Goal: Feedback & Contribution: Submit feedback/report problem

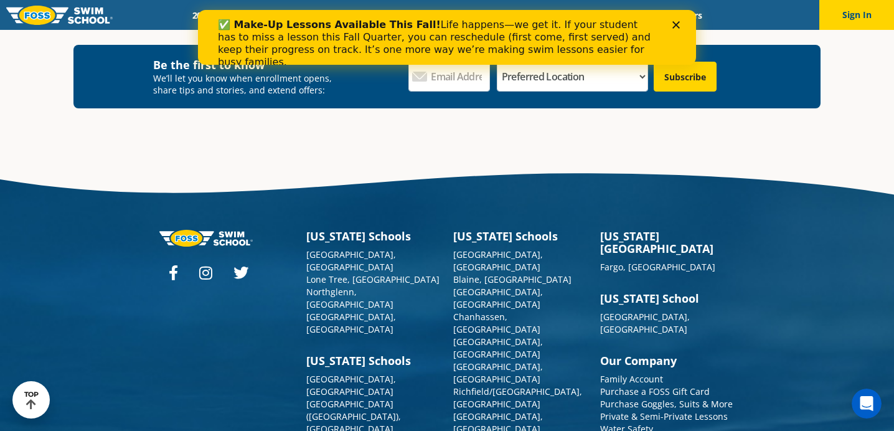
scroll to position [4560, 0]
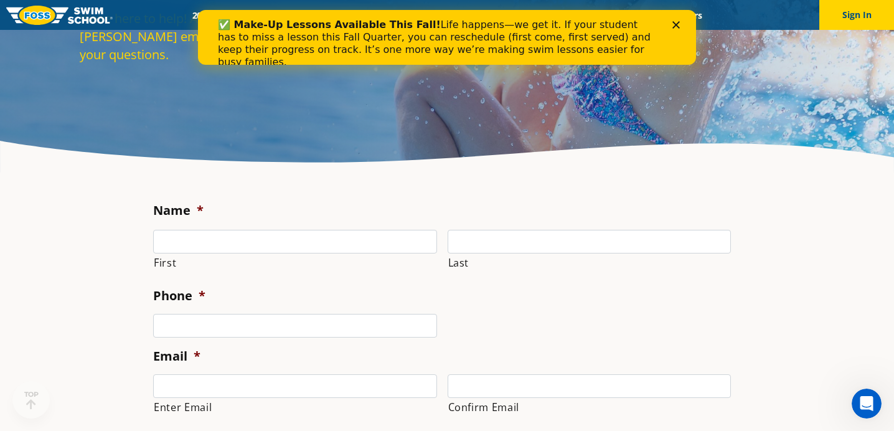
scroll to position [130, 0]
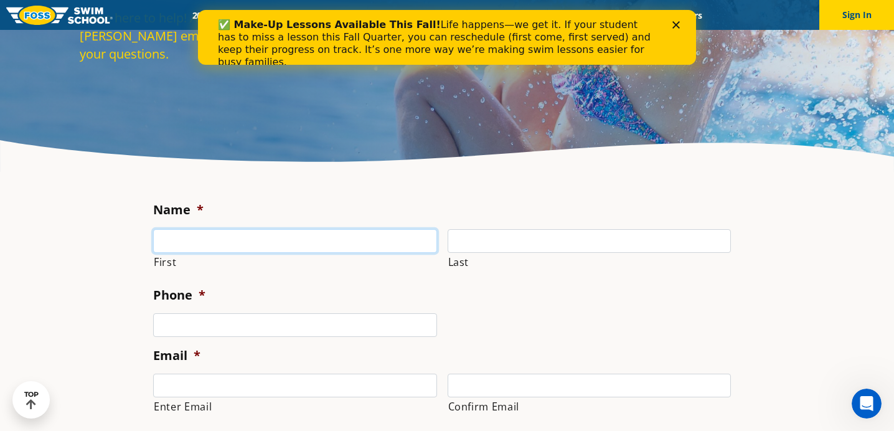
click at [223, 241] on input "First" at bounding box center [295, 241] width 284 height 24
type input "[PERSON_NAME]"
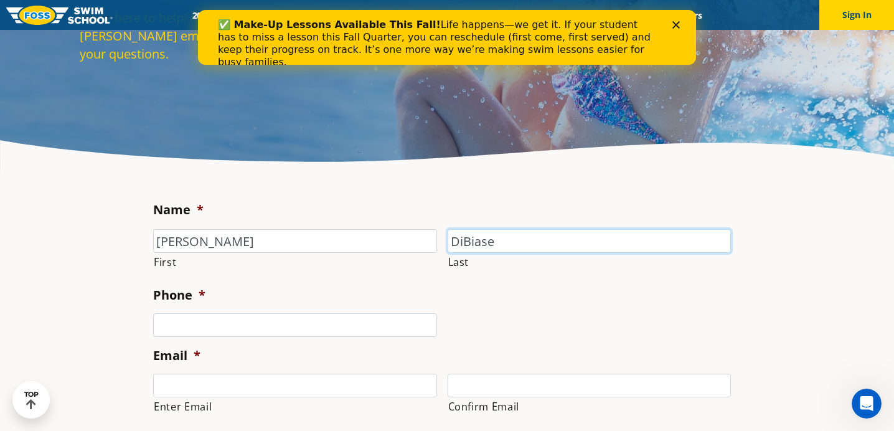
type input "DiBiase"
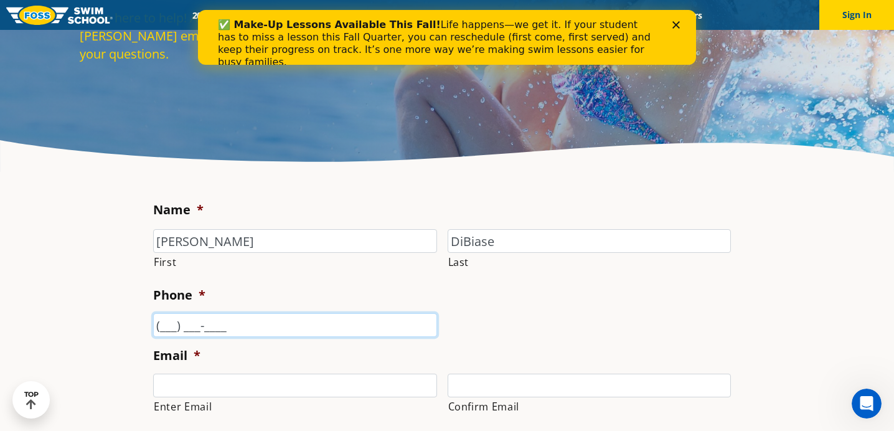
click at [191, 330] on input "(___) ___-____" at bounding box center [295, 325] width 284 height 24
type input "[PHONE_NUMBER]"
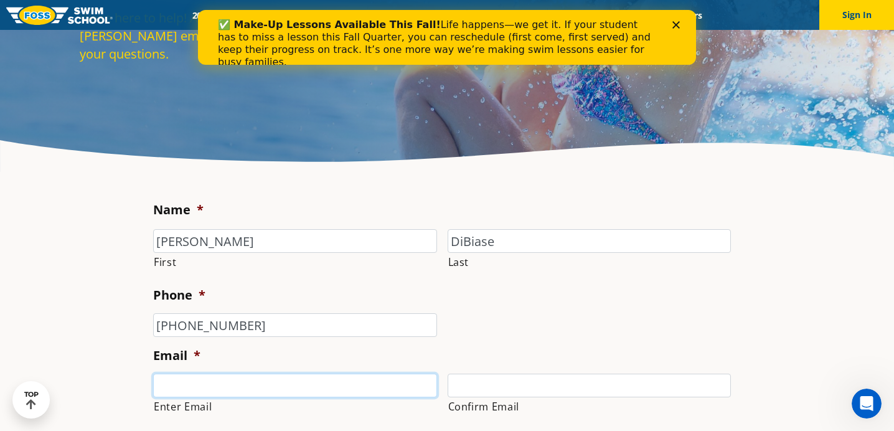
click at [181, 377] on input "Enter Email" at bounding box center [295, 386] width 284 height 24
type input "[EMAIL_ADDRESS][DOMAIN_NAME]"
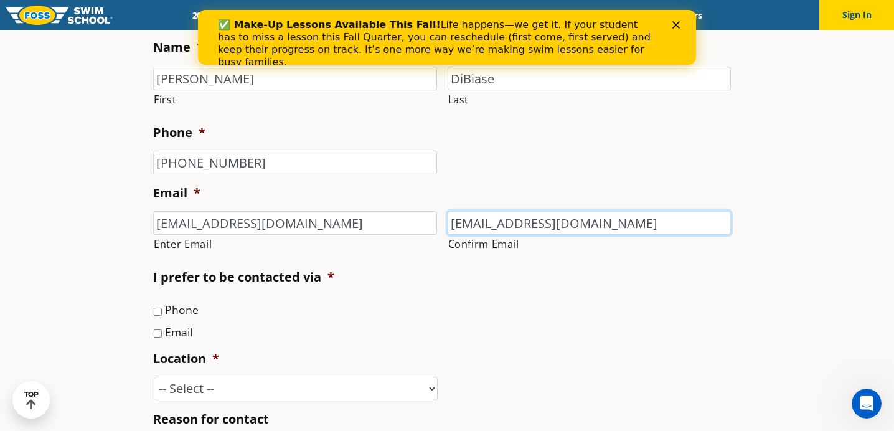
scroll to position [293, 0]
type input "[EMAIL_ADDRESS][DOMAIN_NAME]"
click at [158, 334] on input "Email" at bounding box center [158, 333] width 8 height 8
checkbox input "true"
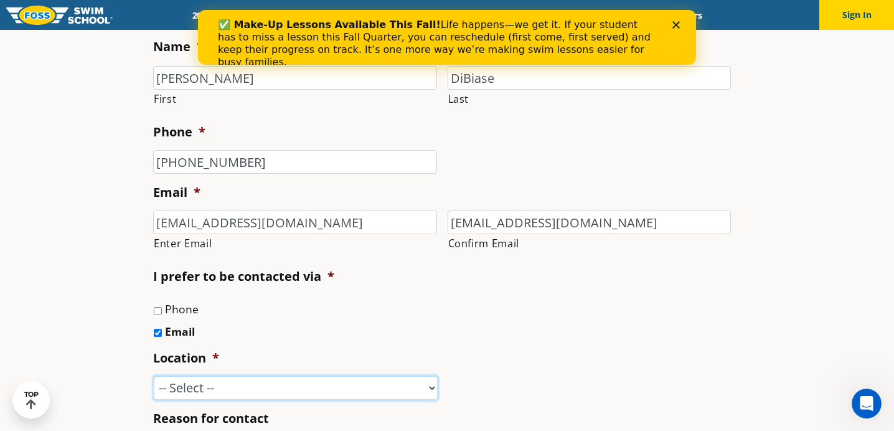
click at [192, 388] on select "-- Select -- [GEOGRAPHIC_DATA], [GEOGRAPHIC_DATA] [GEOGRAPHIC_DATA] [GEOGRAPHIC…" at bounding box center [296, 388] width 284 height 24
select select "LLP"
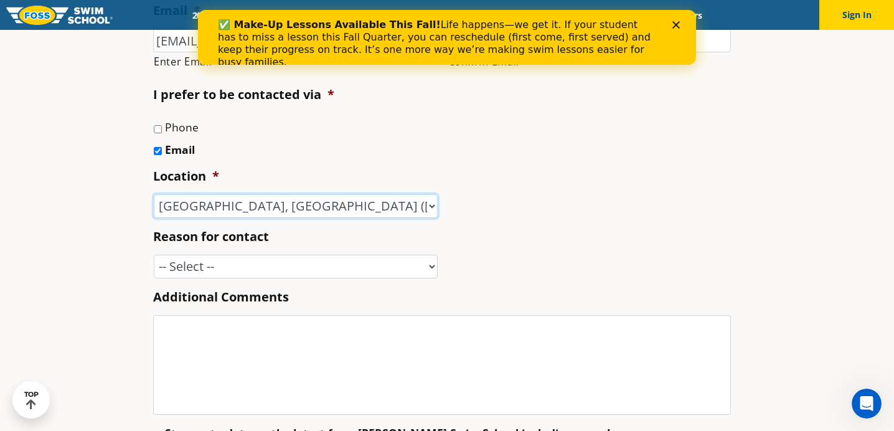
scroll to position [487, 0]
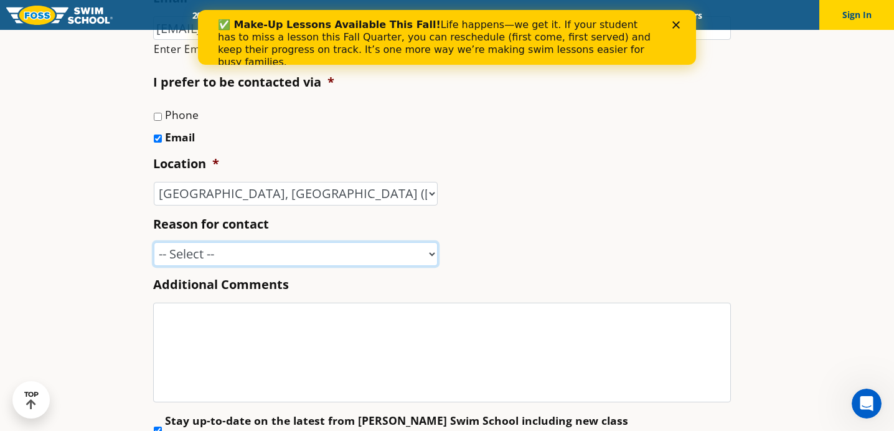
click at [352, 255] on select "-- Select -- Enrollment issue Program question What level is best for my child?…" at bounding box center [296, 254] width 284 height 24
select select "Speak with a manager"
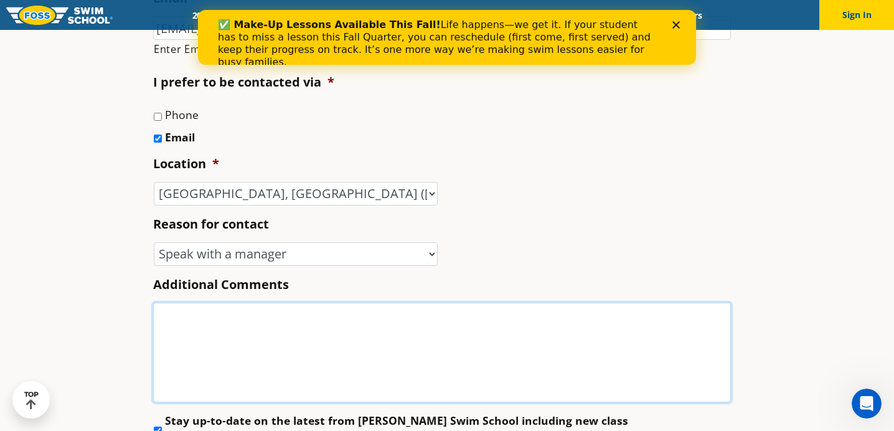
click at [263, 358] on textarea "Additional Comments" at bounding box center [442, 353] width 578 height 100
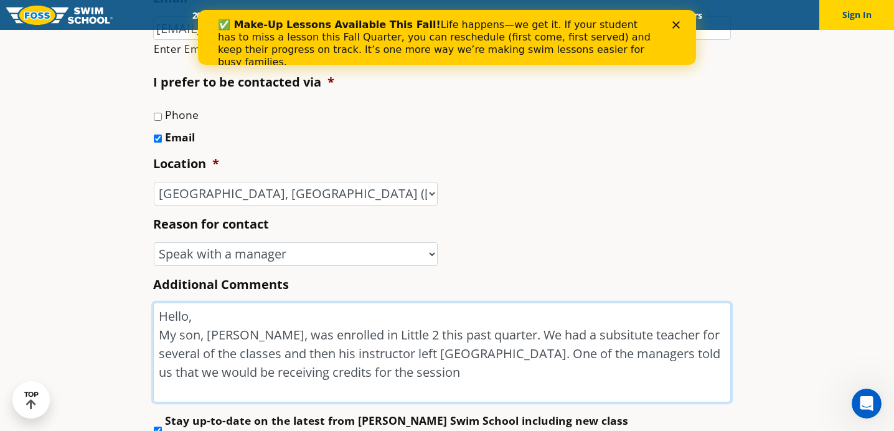
click at [352, 372] on textarea "Hello, My son, [PERSON_NAME], was enrolled in Little 2 this past quarter. We ha…" at bounding box center [442, 353] width 578 height 100
click at [431, 379] on textarea "Hello, My son, [PERSON_NAME], was enrolled in Little 2 this past quarter. We ha…" at bounding box center [442, 353] width 578 height 100
click at [486, 353] on textarea "Hello, My son, [PERSON_NAME], was enrolled in Little 2 this past quarter. We ha…" at bounding box center [442, 353] width 578 height 100
click at [635, 338] on textarea "Hello, My son, [PERSON_NAME], was enrolled in Little 2 this past quarter. We ha…" at bounding box center [442, 353] width 578 height 100
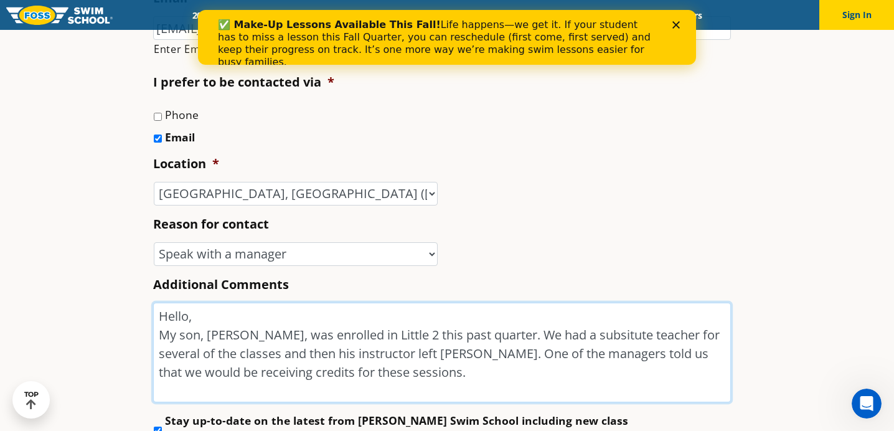
click at [628, 337] on textarea "Hello, My son, [PERSON_NAME], was enrolled in Little 2 this past quarter. We ha…" at bounding box center [442, 353] width 578 height 100
click at [633, 337] on textarea "Hello, My son, [PERSON_NAME], was enrolled in Little 2 this past quarter. We ha…" at bounding box center [442, 353] width 578 height 100
click at [665, 362] on textarea "Hello, My son, [PERSON_NAME], was enrolled in Little 2 this past quarter. We ha…" at bounding box center [442, 353] width 578 height 100
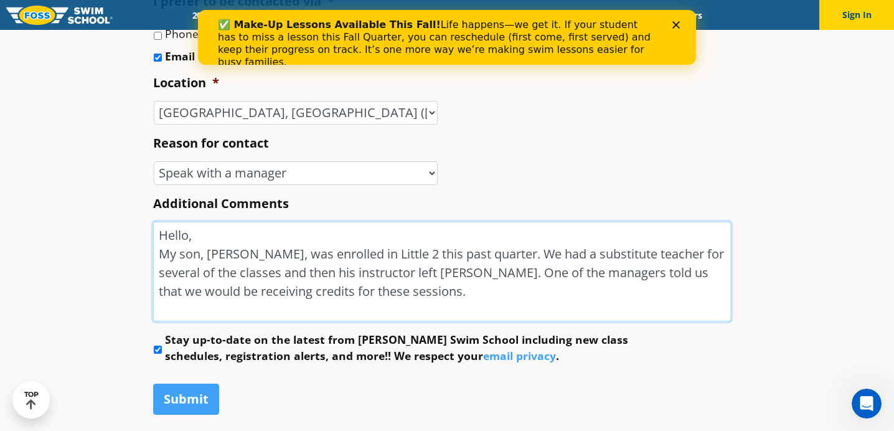
scroll to position [570, 0]
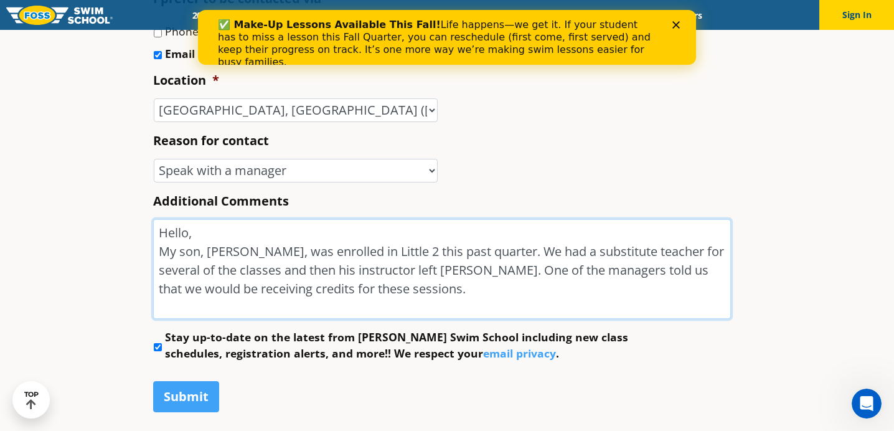
click at [378, 270] on textarea "Hello, My son, [PERSON_NAME], was enrolled in Little 2 this past quarter. We ha…" at bounding box center [442, 269] width 578 height 100
click at [548, 266] on textarea "Hello, My son, [PERSON_NAME], was enrolled in Little 2 this past quarter. We ha…" at bounding box center [442, 269] width 578 height 100
click at [554, 263] on textarea "Hello, My son, [PERSON_NAME], was enrolled in Little 2 this past quarter. We ha…" at bounding box center [442, 269] width 578 height 100
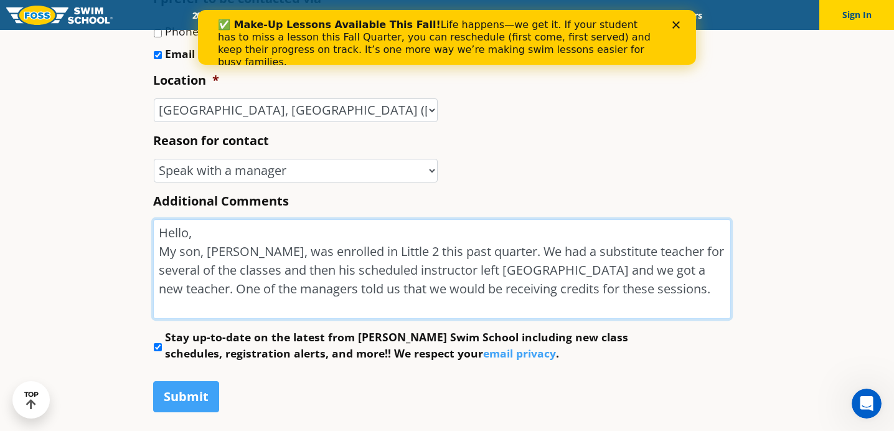
click at [648, 291] on textarea "Hello, My son, [PERSON_NAME], was enrolled in Little 2 this past quarter. We ha…" at bounding box center [442, 269] width 578 height 100
type textarea "Hello, My son, [PERSON_NAME], was enrolled in Little 2 this past quarter. We ha…"
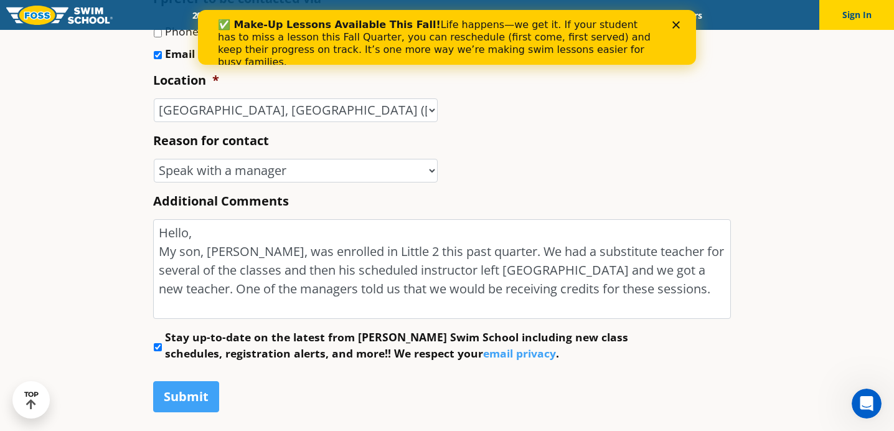
click at [160, 346] on input "Stay up-to-date on the latest from [PERSON_NAME] Swim School including new clas…" at bounding box center [158, 347] width 8 height 8
checkbox input "false"
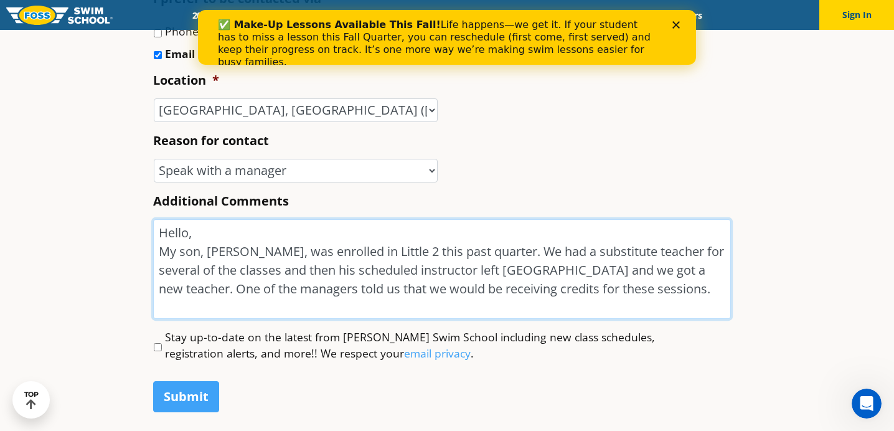
click at [695, 290] on textarea "Hello, My son, [PERSON_NAME], was enrolled in Little 2 this past quarter. We ha…" at bounding box center [442, 269] width 578 height 100
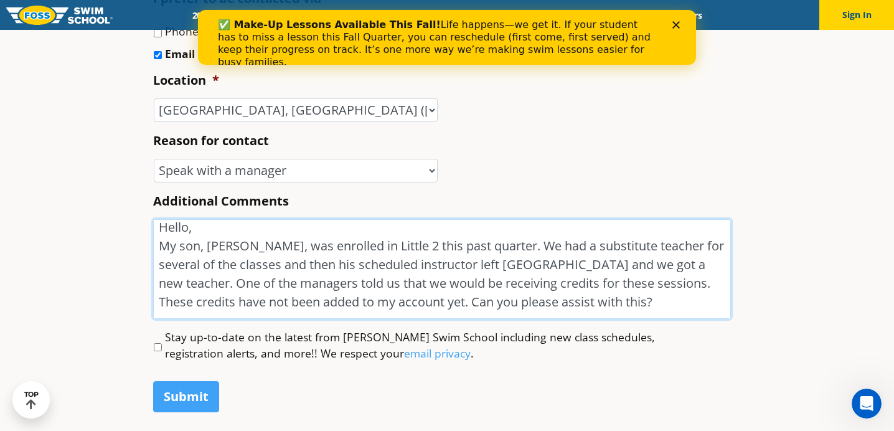
scroll to position [0, 0]
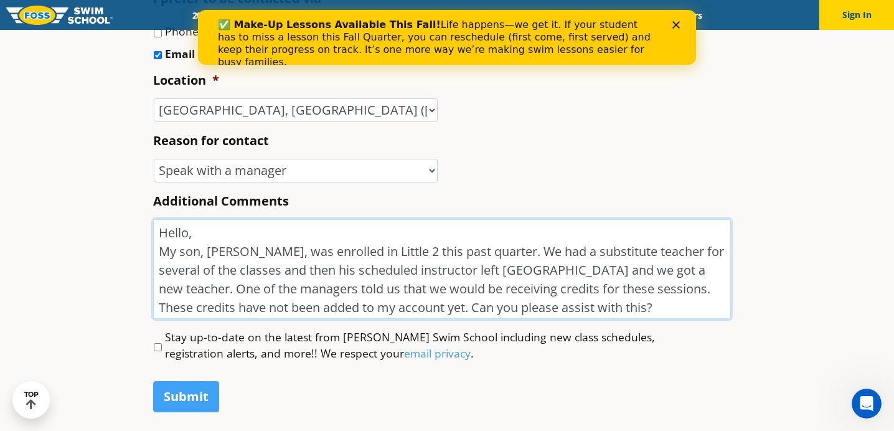
click at [187, 232] on textarea "Hello, My son, [PERSON_NAME], was enrolled in Little 2 this past quarter. We ha…" at bounding box center [442, 269] width 578 height 100
click at [205, 237] on textarea "Hi, My son, [PERSON_NAME], was enrolled in Little 2 this past quarter. We had a…" at bounding box center [442, 269] width 578 height 100
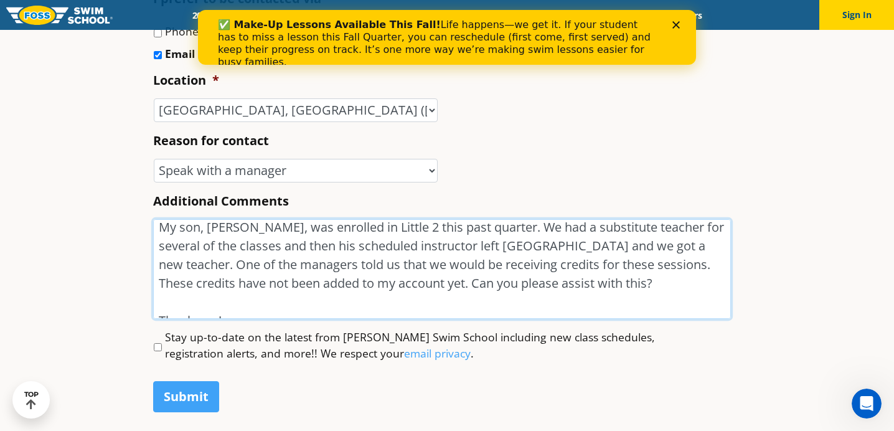
scroll to position [46, 0]
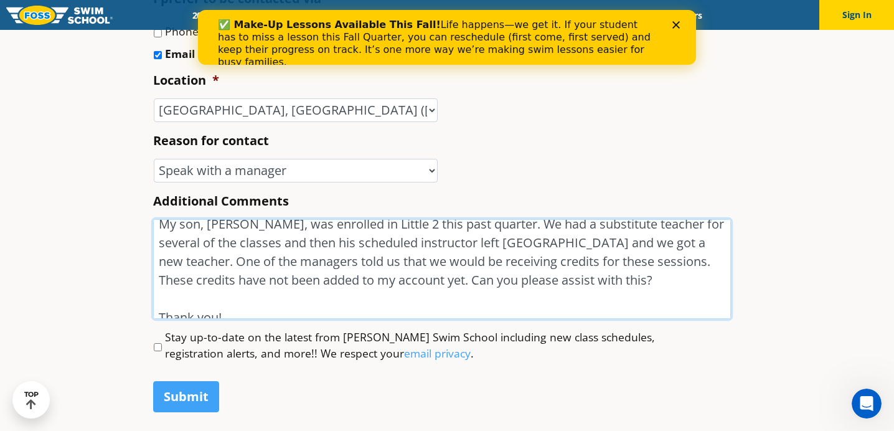
drag, startPoint x: 279, startPoint y: 242, endPoint x: 593, endPoint y: 285, distance: 317.3
click at [593, 285] on textarea "Hi, My son, [PERSON_NAME], was enrolled in Little 2 this past quarter. We had a…" at bounding box center [442, 269] width 578 height 100
click at [593, 284] on textarea "Hi, My son, [PERSON_NAME], was enrolled in Little 2 this past quarter. We had a…" at bounding box center [442, 269] width 578 height 100
click at [632, 259] on textarea "Hi, My son, [PERSON_NAME], was enrolled in Little 2 this past quarter. We had a…" at bounding box center [442, 269] width 578 height 100
click at [544, 292] on textarea "Hi, My son, [PERSON_NAME], was enrolled in Little 2 this past quarter. We had a…" at bounding box center [442, 269] width 578 height 100
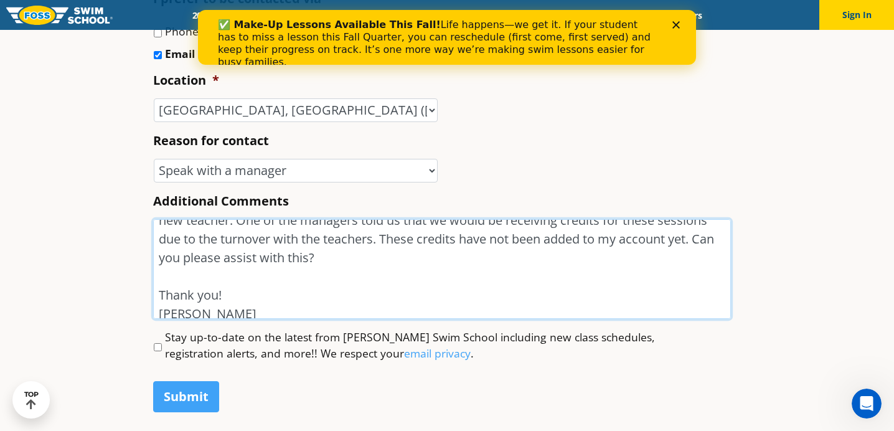
scroll to position [96, 0]
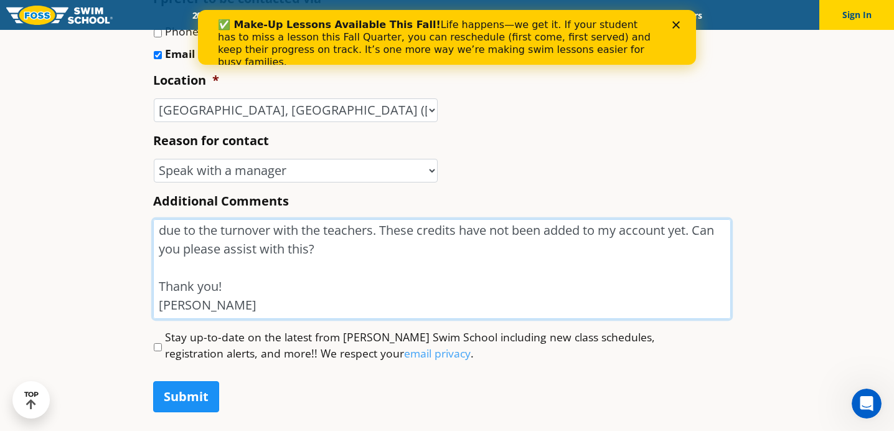
type textarea "Hi, My son, [PERSON_NAME], was enrolled in Little 2 this past quarter. We had a…"
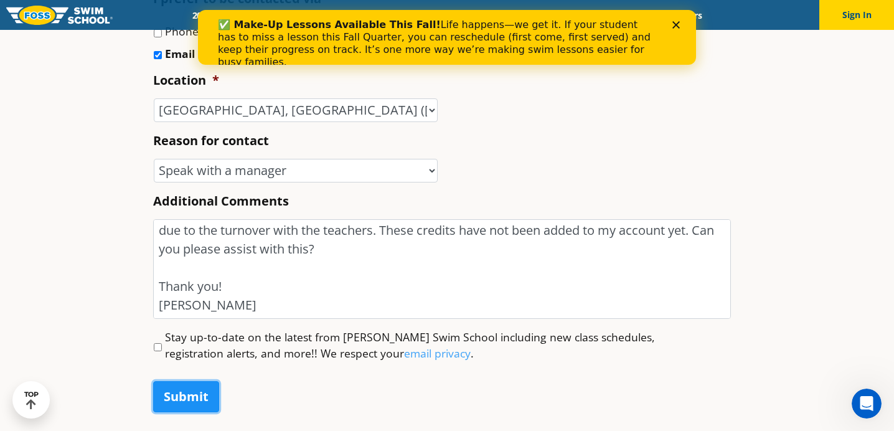
click at [203, 395] on input "Submit" at bounding box center [186, 396] width 66 height 31
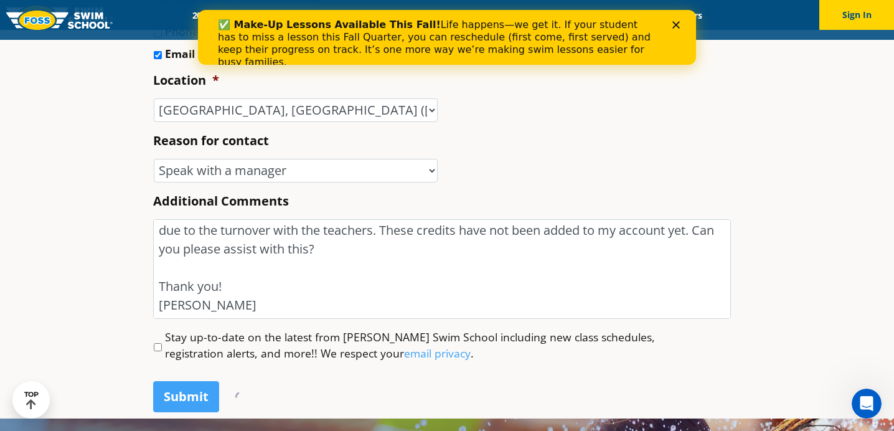
scroll to position [512, 0]
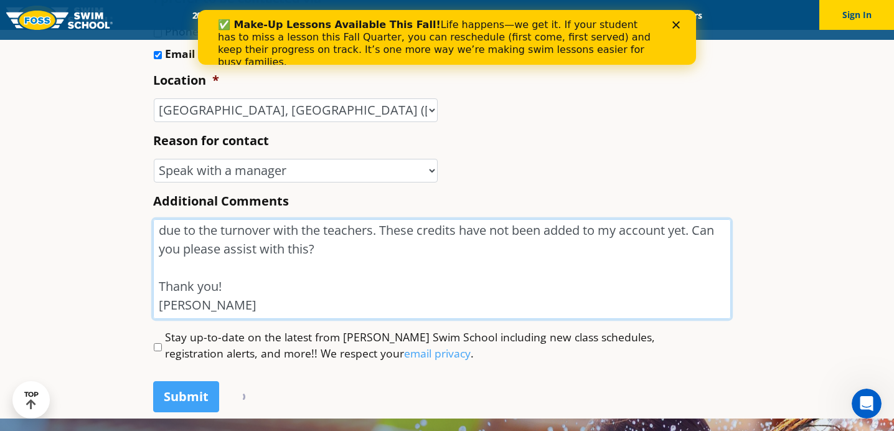
drag, startPoint x: 311, startPoint y: 292, endPoint x: 235, endPoint y: 283, distance: 77.1
click at [234, 285] on textarea "Hi, My son, [PERSON_NAME], was enrolled in Little 2 this past quarter. We had a…" at bounding box center [442, 269] width 578 height 100
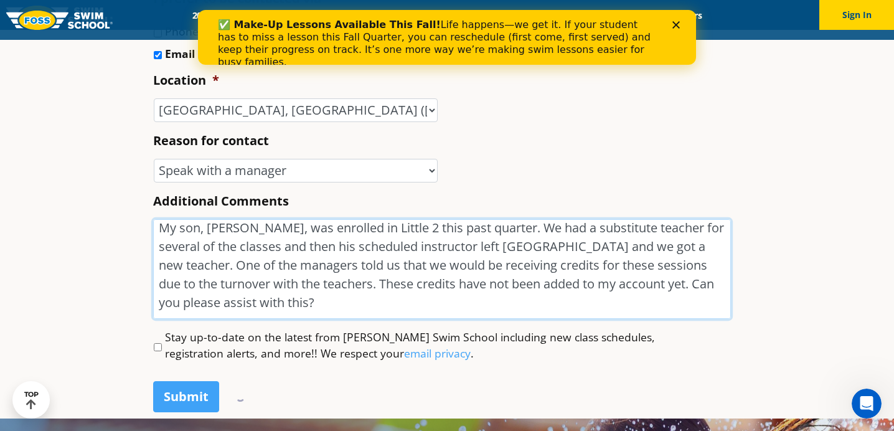
scroll to position [0, 0]
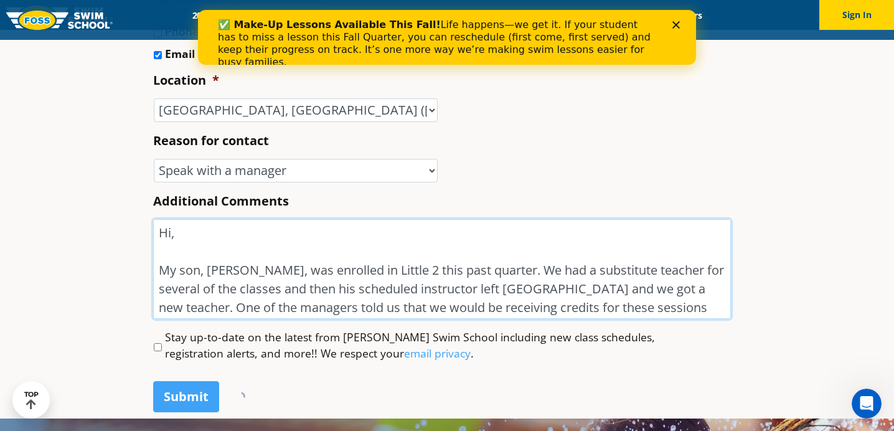
drag, startPoint x: 195, startPoint y: 303, endPoint x: 144, endPoint y: 193, distance: 121.5
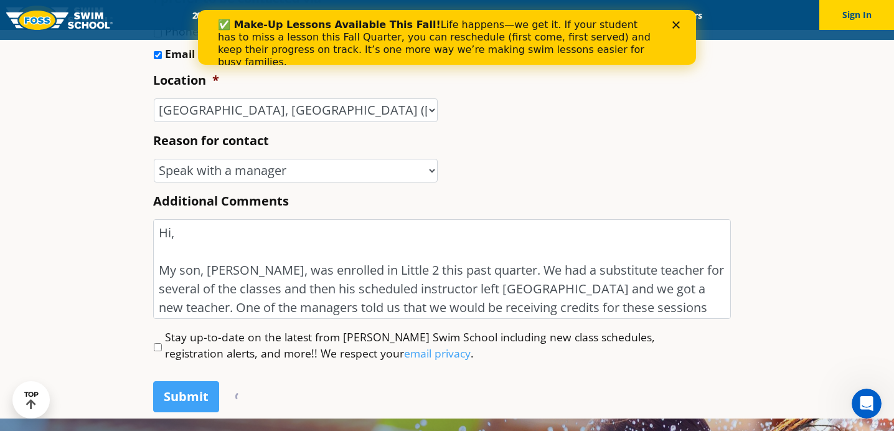
click at [278, 385] on div "Submit" at bounding box center [447, 394] width 588 height 47
click at [193, 391] on input "Submit" at bounding box center [186, 396] width 66 height 31
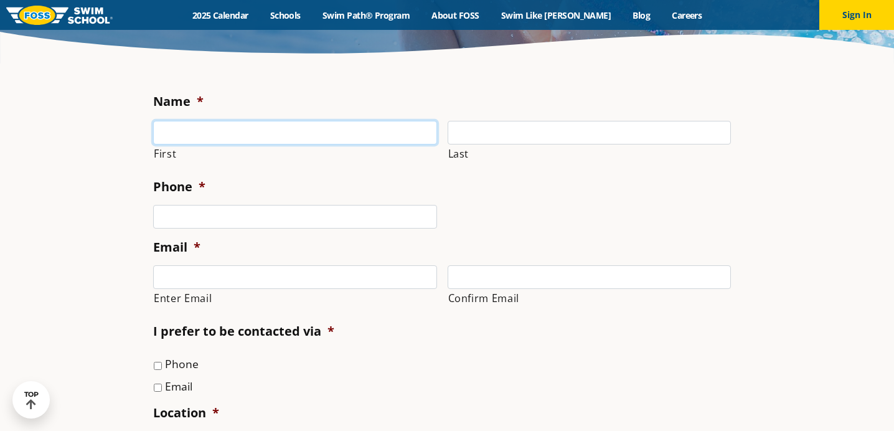
click at [277, 130] on input "First" at bounding box center [295, 133] width 284 height 24
type input "[PERSON_NAME]"
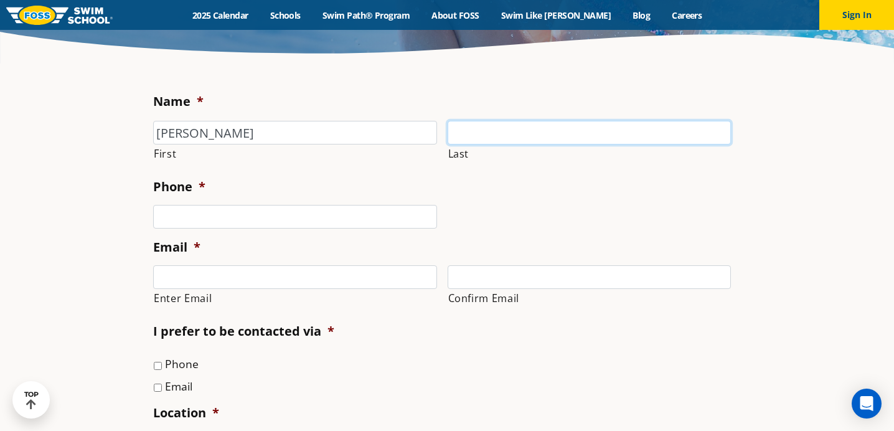
click at [468, 135] on input "Last" at bounding box center [590, 133] width 284 height 24
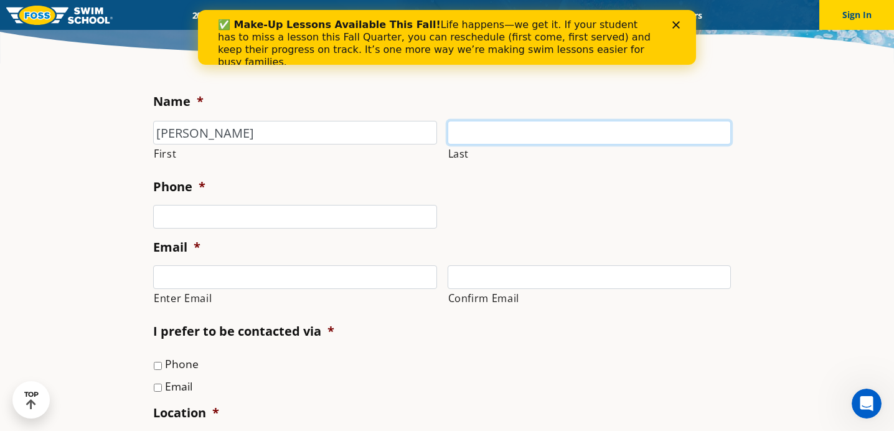
type input "DiBiase"
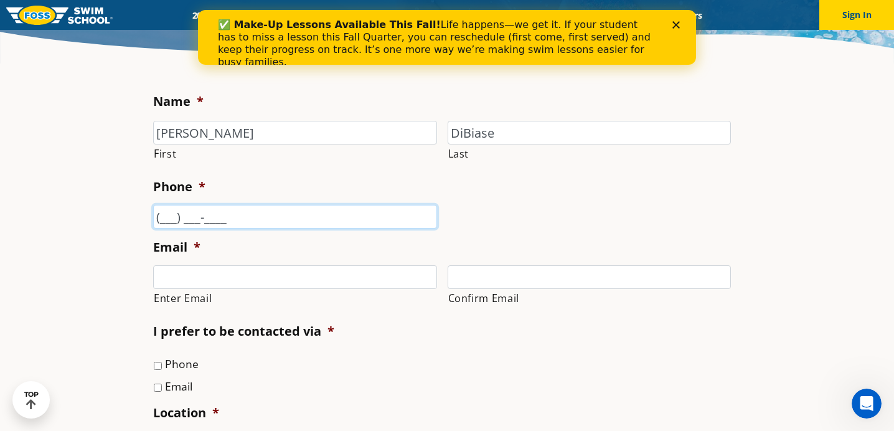
click at [237, 224] on input "(___) ___-____" at bounding box center [295, 217] width 284 height 24
type input "[PHONE_NUMBER]"
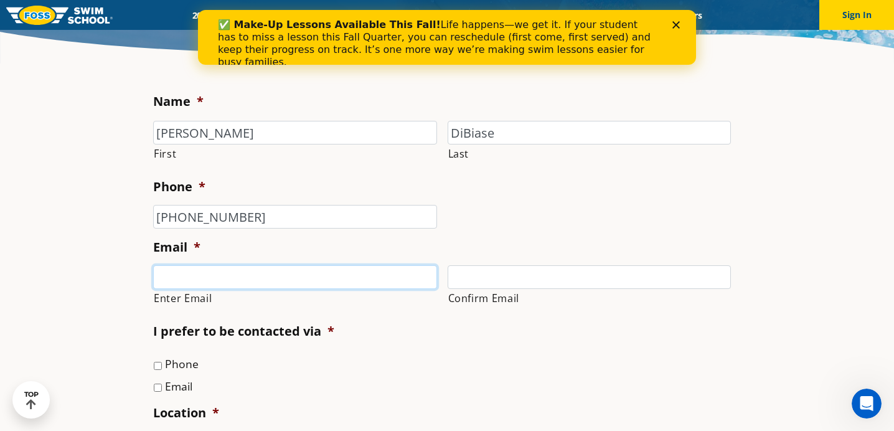
click at [186, 277] on input "Enter Email" at bounding box center [295, 277] width 284 height 24
type input "[EMAIL_ADDRESS][DOMAIN_NAME]"
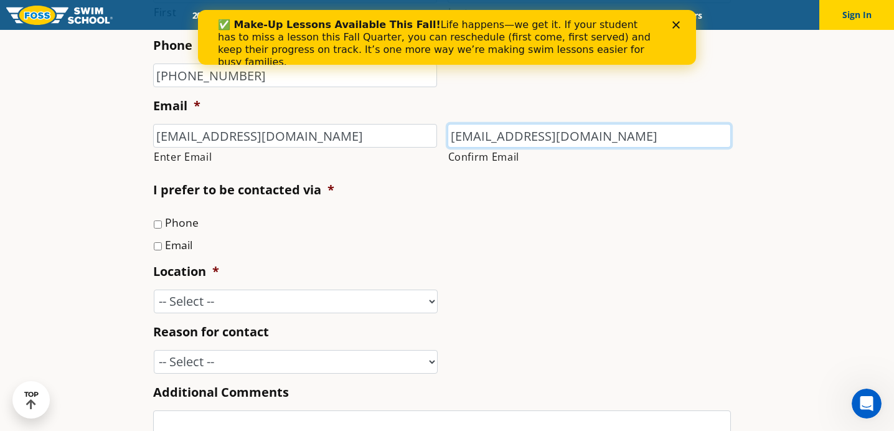
scroll to position [384, 0]
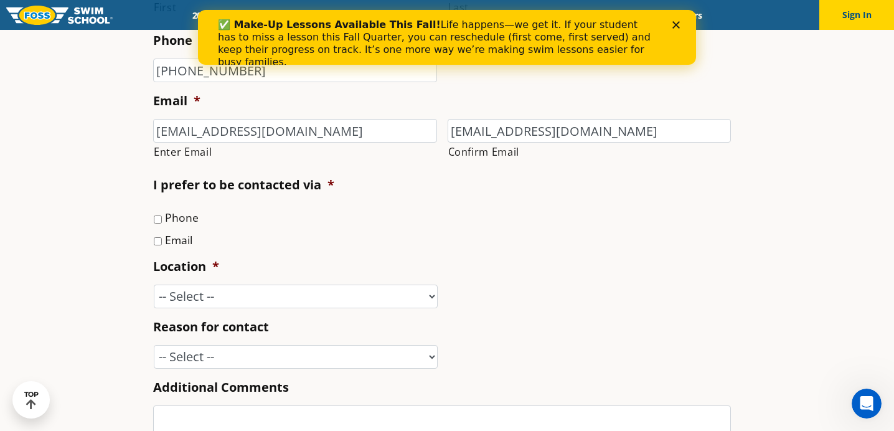
click at [163, 238] on li "Email" at bounding box center [447, 238] width 588 height 17
click at [158, 243] on input "Email" at bounding box center [158, 241] width 8 height 8
checkbox input "true"
click at [191, 288] on select "-- Select -- [GEOGRAPHIC_DATA], [GEOGRAPHIC_DATA] [GEOGRAPHIC_DATA] [GEOGRAPHIC…" at bounding box center [296, 297] width 284 height 24
select select "LLP"
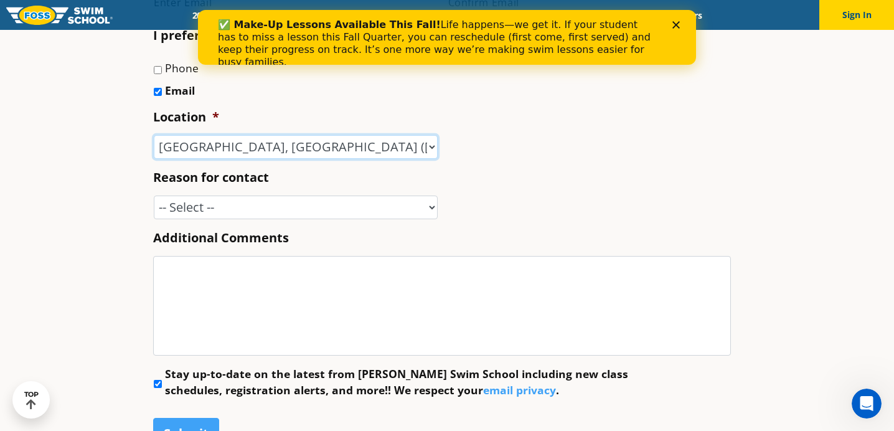
scroll to position [537, 0]
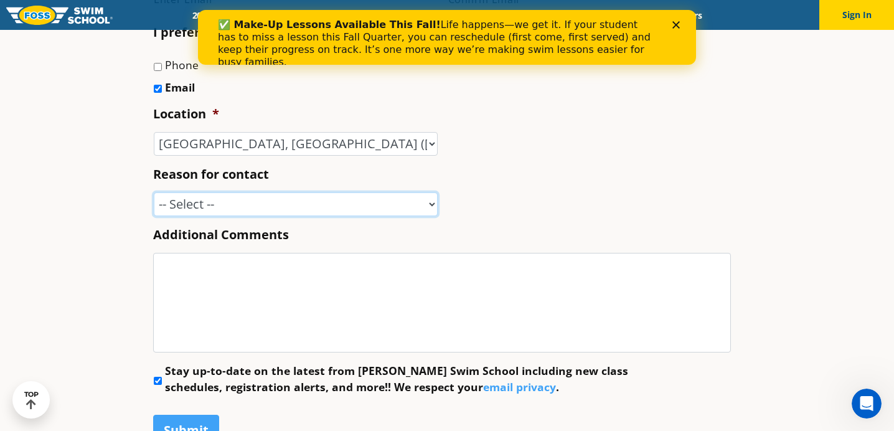
click at [204, 209] on select "-- Select -- Enrollment issue Program question What level is best for my child?…" at bounding box center [296, 204] width 284 height 24
select select "Speak with a manager"
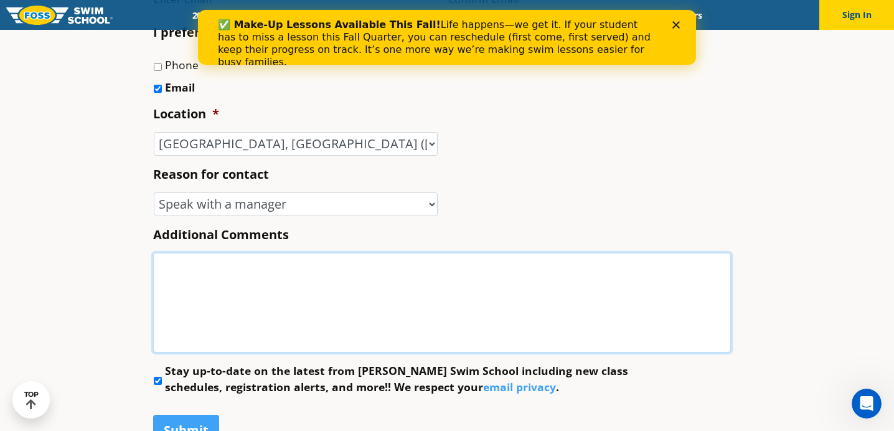
click at [238, 321] on textarea "Additional Comments" at bounding box center [442, 303] width 578 height 100
paste textarea "Hi, My son, [PERSON_NAME], was enrolled in Little 2 this past quarter. We had a…"
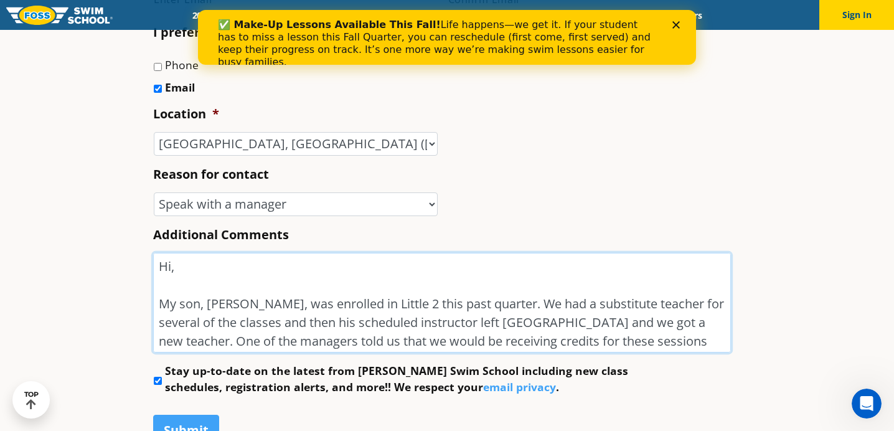
scroll to position [96, 0]
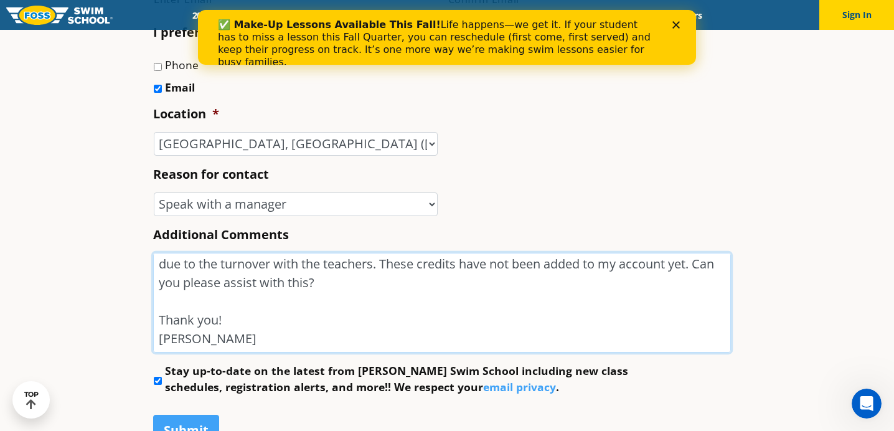
type textarea "Hi, My son, [PERSON_NAME], was enrolled in Little 2 this past quarter. We had a…"
click at [158, 380] on input "Stay up-to-date on the latest from [PERSON_NAME] Swim School including new clas…" at bounding box center [158, 381] width 8 height 8
checkbox input "false"
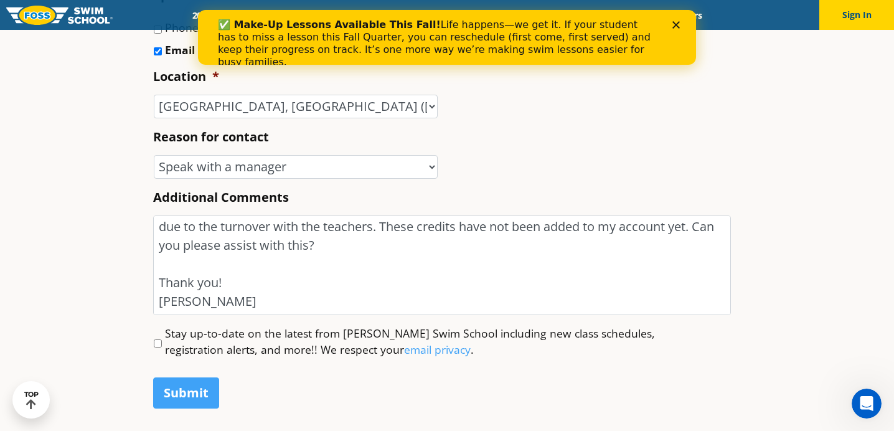
scroll to position [587, 0]
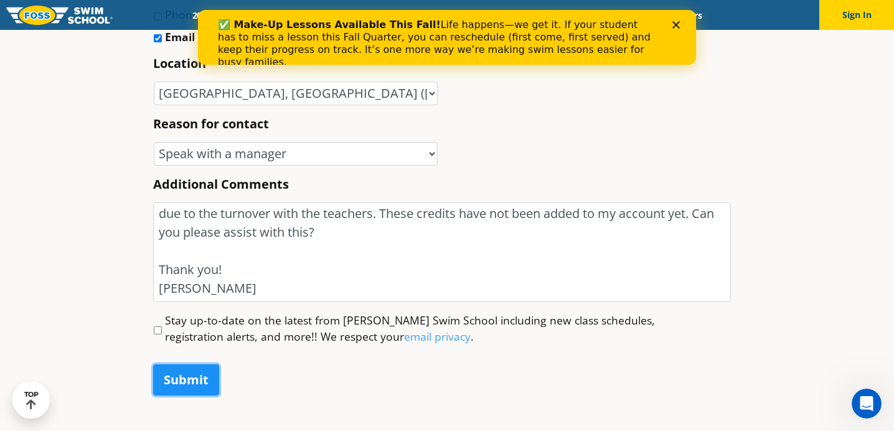
click at [191, 384] on input "Submit" at bounding box center [186, 379] width 66 height 31
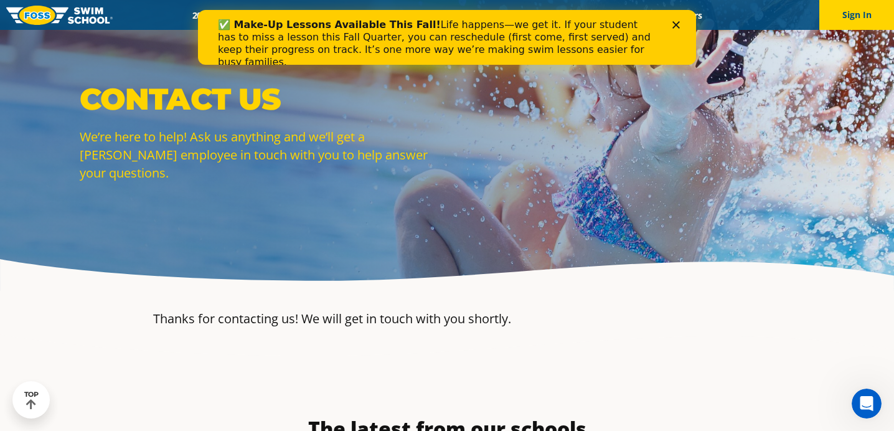
scroll to position [0, 0]
